Goal: Task Accomplishment & Management: Manage account settings

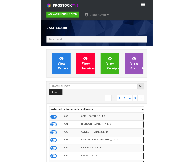
scroll to position [505, 183]
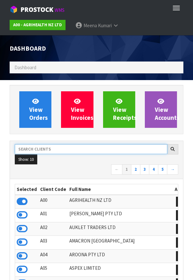
click at [81, 148] on input "text" at bounding box center [91, 149] width 152 height 10
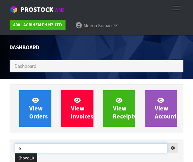
type input "G"
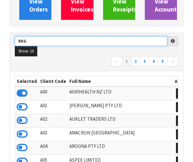
scroll to position [107, 0]
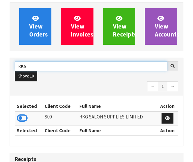
type input "RKG"
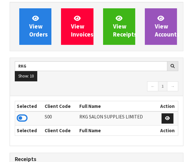
click at [23, 118] on icon at bounding box center [22, 119] width 11 height 10
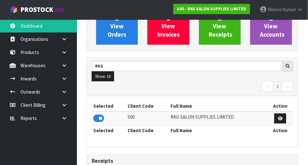
scroll to position [506, 222]
click at [68, 68] on link at bounding box center [66, 65] width 21 height 13
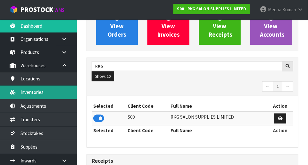
click at [49, 95] on link "Inventories" at bounding box center [38, 91] width 77 height 13
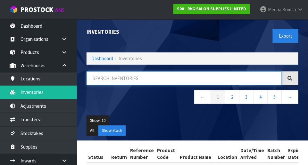
click at [133, 81] on input "text" at bounding box center [184, 78] width 195 height 14
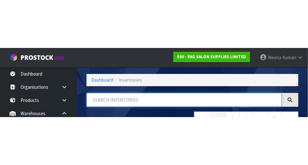
scroll to position [43, 0]
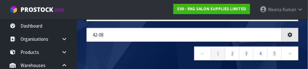
click at [168, 55] on nav "← 1 2 3 4 5 →" at bounding box center [193, 55] width 212 height 16
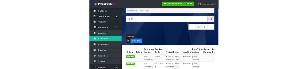
scroll to position [0, 0]
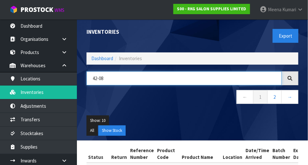
click at [139, 80] on input "42-08" at bounding box center [184, 78] width 195 height 14
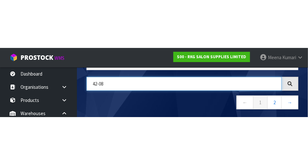
scroll to position [43, 0]
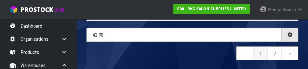
click at [166, 58] on nav "← 1 2 →" at bounding box center [193, 55] width 212 height 16
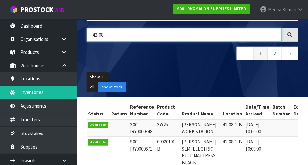
click at [137, 36] on input "42-08-" at bounding box center [184, 35] width 195 height 14
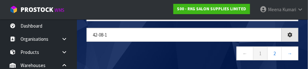
click at [165, 56] on nav "← 1 2 →" at bounding box center [193, 55] width 212 height 16
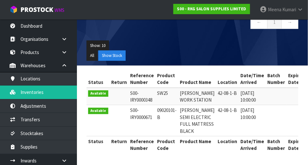
scroll to position [0, 0]
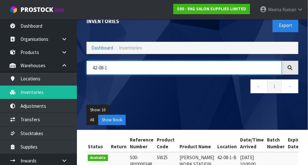
click at [159, 68] on input "42-08-1" at bounding box center [184, 68] width 195 height 14
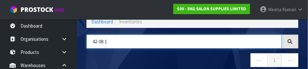
scroll to position [43, 0]
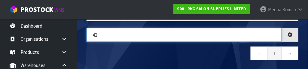
type input "4"
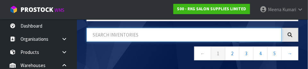
click at [140, 36] on input "text" at bounding box center [184, 35] width 195 height 14
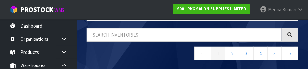
click at [162, 50] on nav "← 1 2 3 4 5 →" at bounding box center [193, 55] width 212 height 16
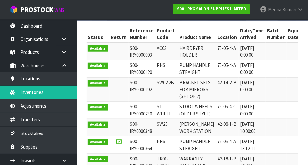
scroll to position [0, 0]
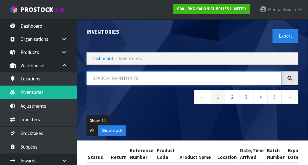
click at [165, 75] on input "text" at bounding box center [184, 78] width 195 height 14
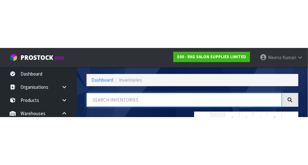
scroll to position [43, 0]
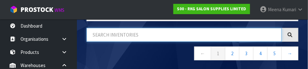
type input "0"
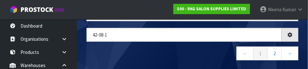
click at [158, 58] on nav "← 1 2 →" at bounding box center [193, 55] width 212 height 16
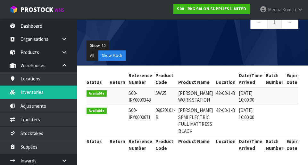
scroll to position [0, 3]
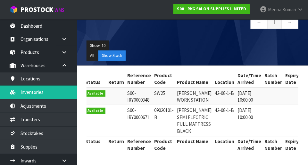
copy td "09020101-B"
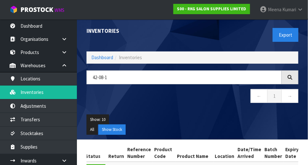
scroll to position [0, 0]
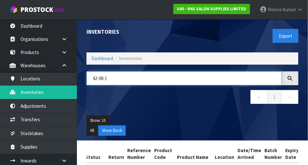
click at [154, 75] on input "42-08-1" at bounding box center [184, 78] width 195 height 14
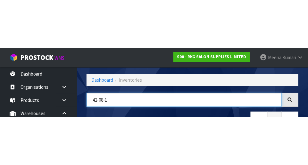
scroll to position [43, 0]
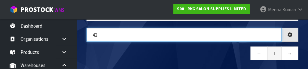
type input "4"
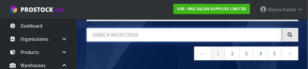
paste input "09020101-B"
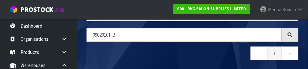
click at [158, 59] on nav "← 1 →" at bounding box center [193, 55] width 212 height 16
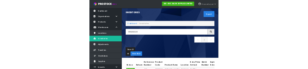
scroll to position [0, 0]
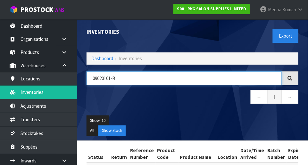
click at [164, 79] on input "09020101-B" at bounding box center [184, 78] width 195 height 14
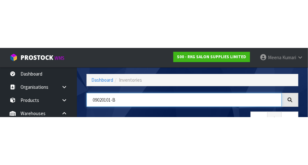
scroll to position [43, 0]
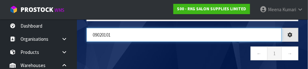
type input "09020101"
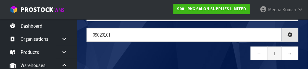
click at [192, 58] on nav "← 1 →" at bounding box center [193, 55] width 212 height 16
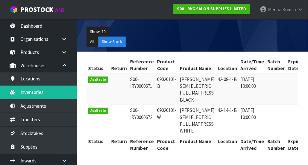
scroll to position [0, 0]
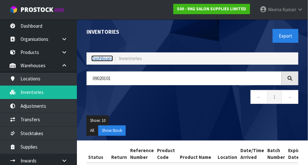
click at [105, 59] on link "Dashboard" at bounding box center [102, 58] width 22 height 6
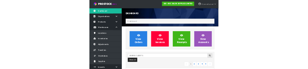
scroll to position [506, 222]
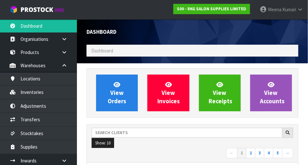
click at [142, 61] on div "Dashboard Dashboard" at bounding box center [193, 41] width 222 height 44
click at [128, 55] on ol "Dashboard" at bounding box center [193, 51] width 212 height 12
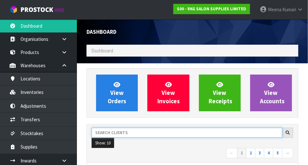
click at [127, 130] on input "text" at bounding box center [187, 132] width 191 height 10
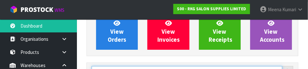
scroll to position [94, 0]
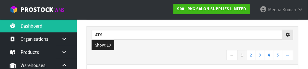
click at [162, 45] on ul "Show: 10 5 10 25 50" at bounding box center [193, 45] width 202 height 10
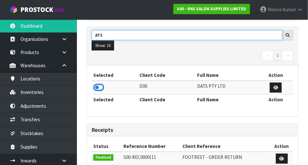
click at [96, 34] on input "ATS" at bounding box center [187, 35] width 191 height 10
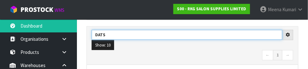
type input "DATS"
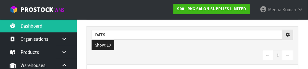
click at [156, 50] on nav "← 1 →" at bounding box center [193, 55] width 202 height 11
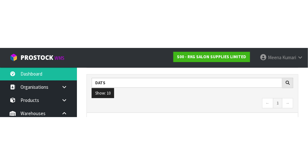
scroll to position [97, 0]
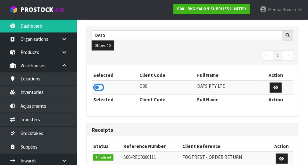
click at [103, 87] on icon at bounding box center [98, 87] width 11 height 10
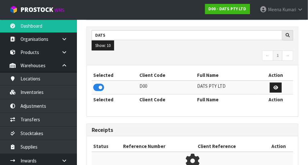
scroll to position [320306, 320506]
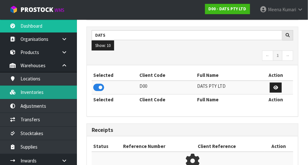
click at [46, 94] on link "Inventories" at bounding box center [38, 91] width 77 height 13
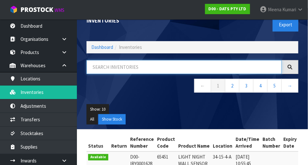
click at [134, 66] on input "text" at bounding box center [184, 67] width 195 height 14
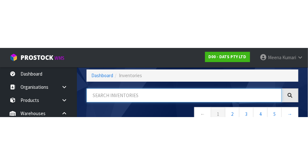
scroll to position [43, 0]
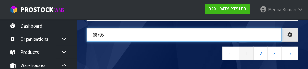
type input "68795"
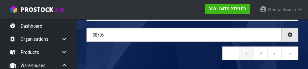
click at [167, 53] on nav "← 1 2 3 →" at bounding box center [193, 55] width 212 height 16
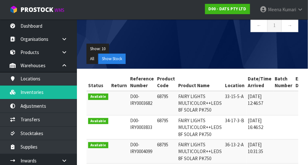
scroll to position [0, 0]
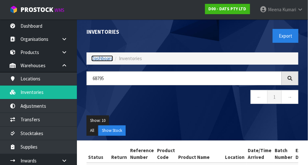
click at [112, 58] on link "Dashboard" at bounding box center [102, 58] width 22 height 6
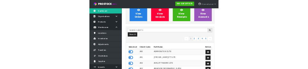
scroll to position [520, 222]
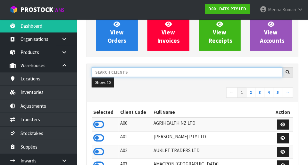
click at [164, 73] on input "text" at bounding box center [187, 72] width 191 height 10
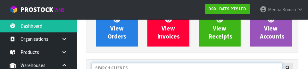
scroll to position [94, 0]
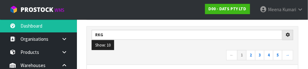
click at [181, 59] on nav "← 1 2 3 4 5 →" at bounding box center [193, 55] width 202 height 11
type input "RKG"
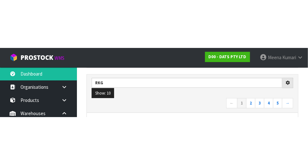
scroll to position [97, 0]
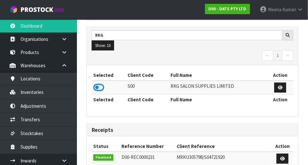
click at [101, 87] on icon at bounding box center [98, 87] width 11 height 10
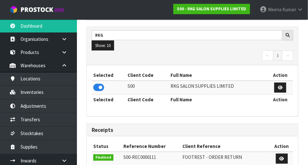
scroll to position [0, 0]
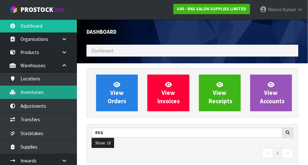
click at [45, 93] on link "Inventories" at bounding box center [38, 91] width 77 height 13
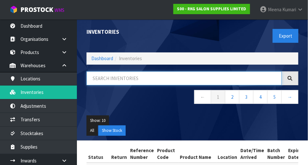
click at [128, 80] on input "text" at bounding box center [184, 78] width 195 height 14
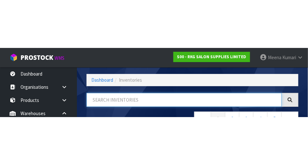
scroll to position [43, 0]
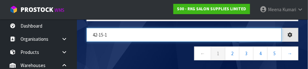
type input "42-15-1"
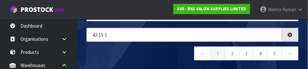
click at [134, 59] on nav "← 1 2 3 4 5 →" at bounding box center [193, 55] width 212 height 16
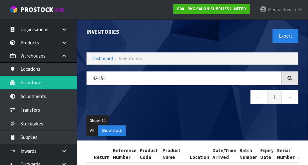
scroll to position [12, 0]
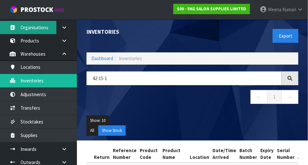
click at [10, 27] on icon at bounding box center [13, 27] width 6 height 5
click at [20, 32] on link "Organisations" at bounding box center [38, 27] width 77 height 13
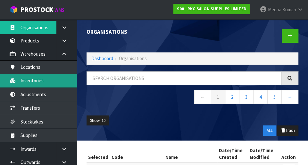
click at [52, 82] on link "Inventories" at bounding box center [38, 80] width 77 height 13
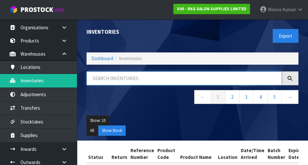
click at [143, 84] on input "text" at bounding box center [184, 78] width 195 height 14
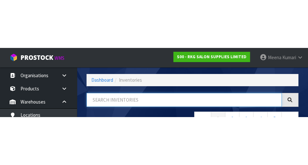
scroll to position [43, 0]
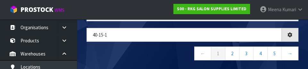
click at [133, 60] on nav "← 1 2 3 4 5 →" at bounding box center [193, 55] width 212 height 16
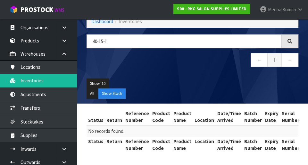
scroll to position [36, 0]
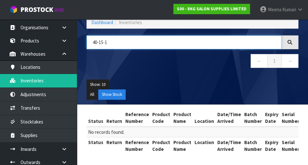
click at [99, 41] on input "40-15-1" at bounding box center [184, 42] width 195 height 14
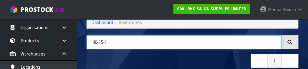
click at [95, 43] on input "40-15-1" at bounding box center [184, 42] width 195 height 14
click at [97, 43] on input "40-15-1" at bounding box center [184, 42] width 195 height 14
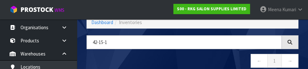
click at [119, 68] on nav "← 1 →" at bounding box center [193, 62] width 212 height 16
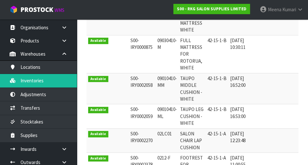
scroll to position [168, 0]
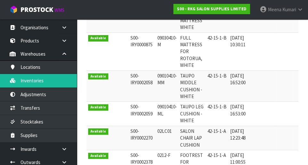
click at [137, 48] on td "S00-IRY0000875" at bounding box center [142, 51] width 27 height 38
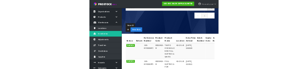
scroll to position [0, 0]
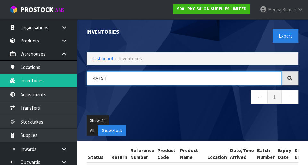
click at [152, 76] on input "42-15-1" at bounding box center [184, 78] width 195 height 14
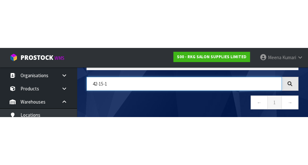
scroll to position [43, 0]
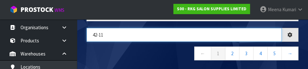
type input "42-11"
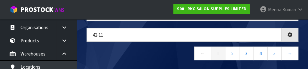
click at [144, 56] on nav "← 1 2 3 4 5 →" at bounding box center [193, 55] width 212 height 16
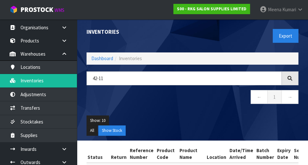
scroll to position [0, 0]
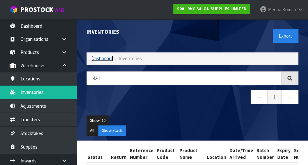
click at [100, 59] on link "Dashboard" at bounding box center [102, 58] width 22 height 6
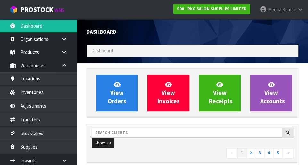
scroll to position [506, 222]
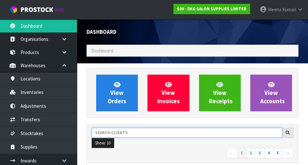
click at [134, 136] on input "text" at bounding box center [187, 132] width 191 height 10
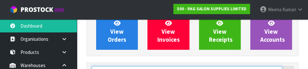
scroll to position [94, 0]
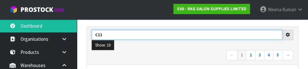
type input "C11"
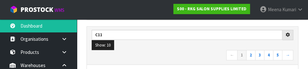
click at [171, 50] on nav "← 1 2 3 4 5 →" at bounding box center [193, 55] width 202 height 11
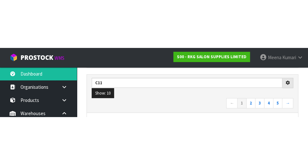
scroll to position [97, 0]
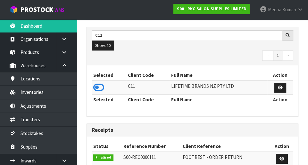
click at [102, 88] on icon at bounding box center [98, 87] width 11 height 10
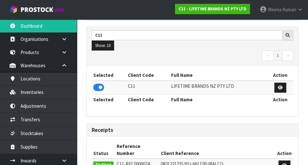
scroll to position [506, 222]
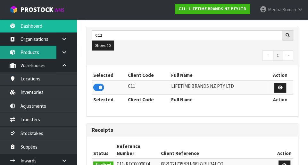
click at [32, 55] on link "Products" at bounding box center [38, 52] width 77 height 13
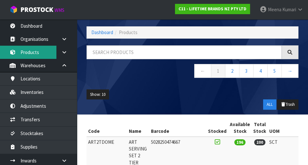
scroll to position [71, 0]
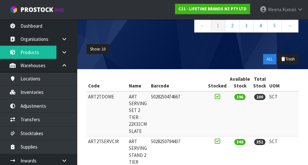
click at [136, 78] on th "Name" at bounding box center [138, 82] width 22 height 17
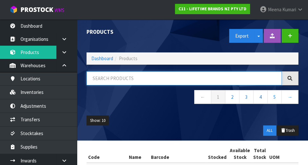
click at [135, 80] on input "text" at bounding box center [184, 78] width 195 height 14
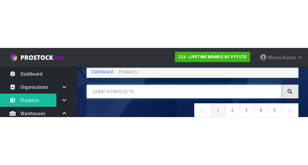
scroll to position [43, 0]
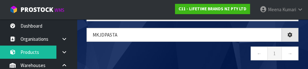
click at [161, 50] on nav "← 1 →" at bounding box center [193, 55] width 212 height 16
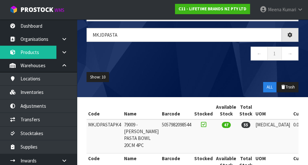
type input "MKJDPASTA"
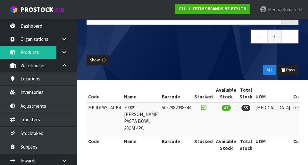
scroll to position [0, 60]
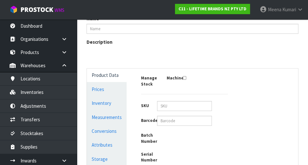
type input "MKJDPASTAPK4"
type input "79009 - [PERSON_NAME] PASTA BOWL 20CM 4PC"
type input "24"
type input "23"
type input "17"
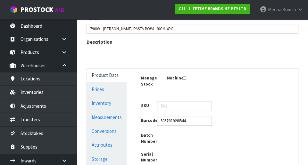
type input "0.009384"
type input "2.6"
click at [117, 110] on link "Measurements" at bounding box center [107, 116] width 40 height 13
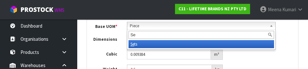
type input "Set"
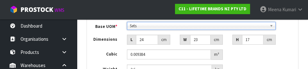
click at [192, 37] on div "Manage Stock Machine SKU Barcode 5057982098544 Batch Number Serial Number Expir…" at bounding box center [192, 50] width 221 height 67
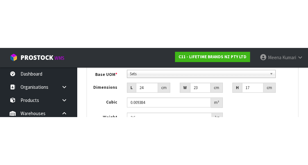
scroll to position [286, 0]
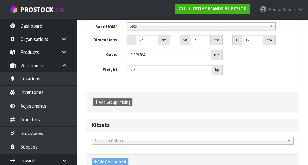
click at [114, 40] on label "Dimensions" at bounding box center [104, 39] width 35 height 8
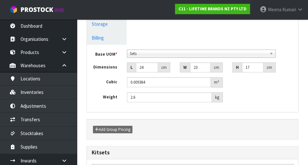
scroll to position [262, 0]
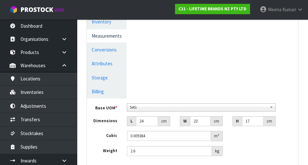
click at [117, 49] on link "Conversions" at bounding box center [107, 49] width 40 height 13
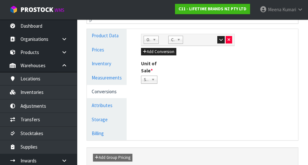
scroll to position [164, 0]
click at [192, 39] on icon "button" at bounding box center [221, 39] width 4 height 4
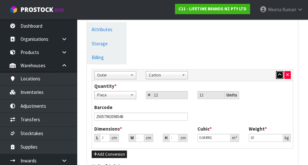
scroll to position [241, 0]
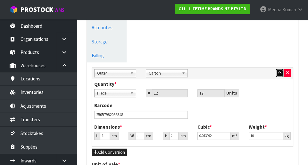
click at [192, 72] on icon "button" at bounding box center [280, 73] width 4 height 4
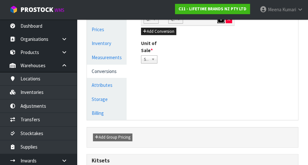
scroll to position [178, 0]
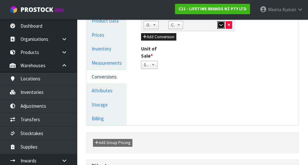
click at [192, 26] on button "button" at bounding box center [220, 25] width 7 height 8
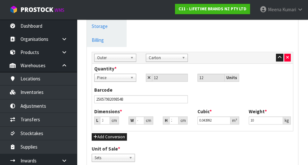
scroll to position [257, 0]
click at [192, 55] on icon "button" at bounding box center [287, 57] width 3 height 4
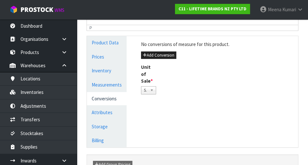
scroll to position [161, 0]
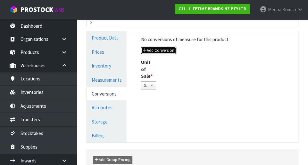
click at [162, 47] on button "Add Conversion" at bounding box center [158, 51] width 35 height 8
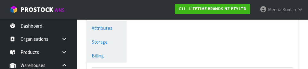
scroll to position [284, 0]
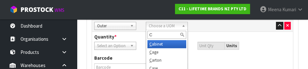
type input "Ca"
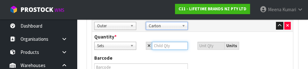
click at [171, 46] on input "number" at bounding box center [170, 46] width 36 height 8
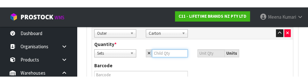
scroll to position [285, 0]
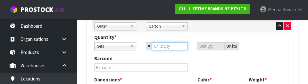
type input "4"
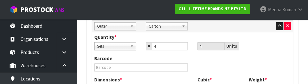
click at [192, 51] on div "Quantity * Sets Carton Sets 4 4 Units" at bounding box center [192, 44] width 206 height 21
type input "33.482"
type input "0.037536"
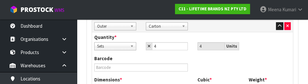
type input "10.4"
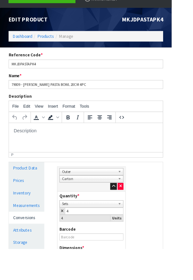
scroll to position [107, 0]
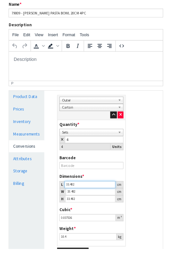
click at [108, 205] on input "33.482" at bounding box center [100, 208] width 57 height 8
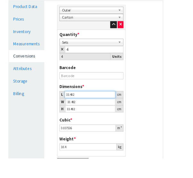
scroll to position [213, 0]
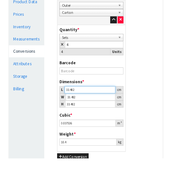
type input "33.48"
type input "0.037533"
type input "33.4"
type input "0.037443"
type input "33"
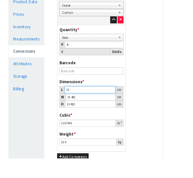
type input "0.036994"
type input "3"
type input "0.003363"
type input "0.000001"
type input "3"
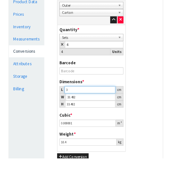
type input "0.003363"
type input "36"
type input "0.040358"
type input "36"
click at [98, 108] on input "33.482" at bounding box center [102, 109] width 56 height 8
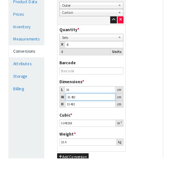
type input "33.48"
type input "0.040355"
type input "33"
type input "0.039777"
type input "3"
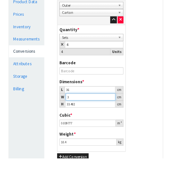
type input "0.003616"
type input "0.000001"
type input "4"
type input "0.004821"
type input "47"
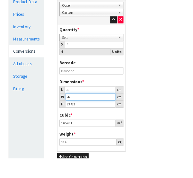
type input "0.056652"
type input "47"
click at [100, 118] on input "33.482" at bounding box center [101, 117] width 56 height 8
type input "33.48"
type input "0.056648"
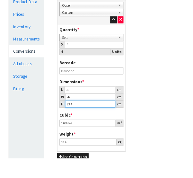
type input "33"
type input "0.055836"
type input "3"
type input "0.005076"
type input "0.000001"
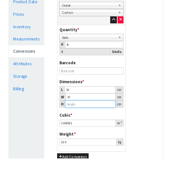
type input "2"
type input "0.003384"
type input "26"
type input "0.043992"
click at [41, 43] on link "Measurements" at bounding box center [30, 43] width 40 height 13
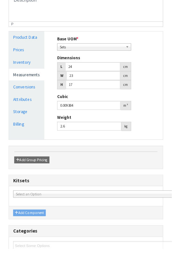
scroll to position [174, 0]
click at [37, 98] on link "Conversions" at bounding box center [30, 97] width 40 height 13
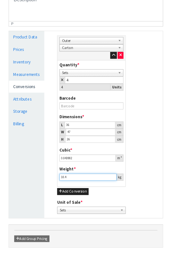
click at [104, 199] on input "10.4" at bounding box center [99, 200] width 64 height 8
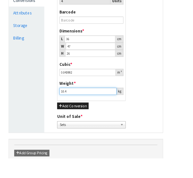
scroll to position [272, 0]
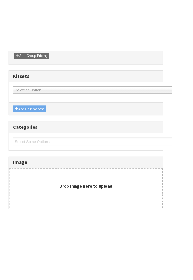
scroll to position [329, 0]
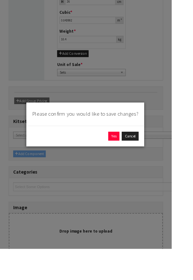
click at [192, 165] on div "Please confirm you would like to save changes? Yes Cancel" at bounding box center [96, 140] width 193 height 280
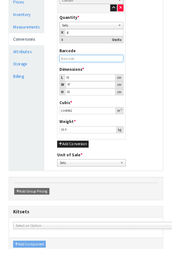
click at [108, 65] on input "text" at bounding box center [103, 66] width 72 height 8
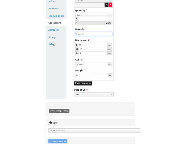
scroll to position [226, 0]
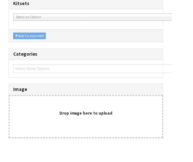
type input "25057982098548"
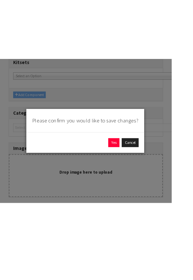
scroll to position [329, 0]
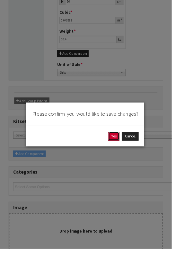
click at [134, 159] on button "Yes" at bounding box center [128, 153] width 13 height 10
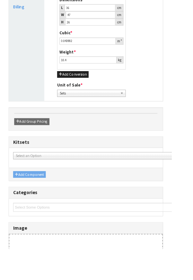
scroll to position [0, 0]
